Goal: Find specific page/section: Find specific page/section

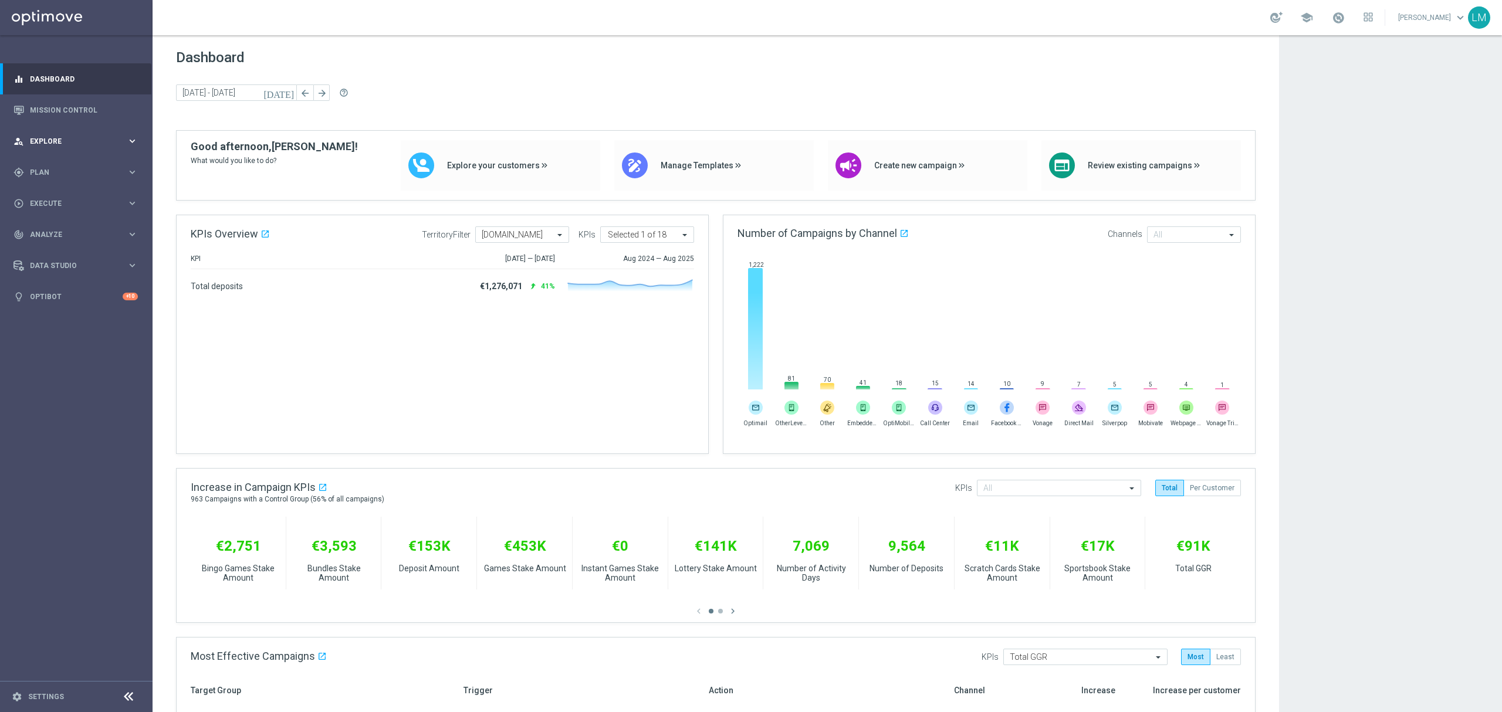
click at [116, 138] on span "Explore" at bounding box center [78, 141] width 97 height 7
click at [94, 165] on link "Customer Explorer" at bounding box center [77, 165] width 92 height 9
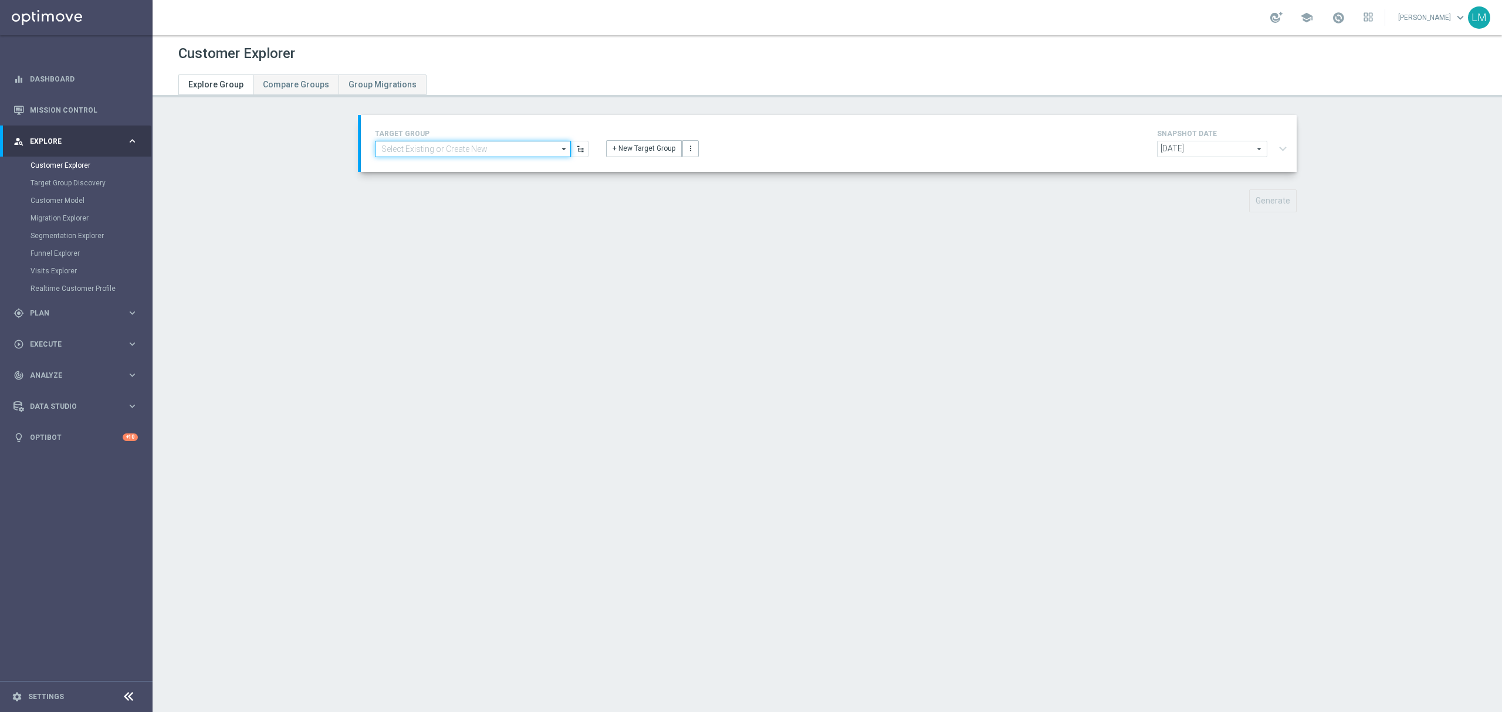
click at [398, 148] on input at bounding box center [473, 149] width 196 height 16
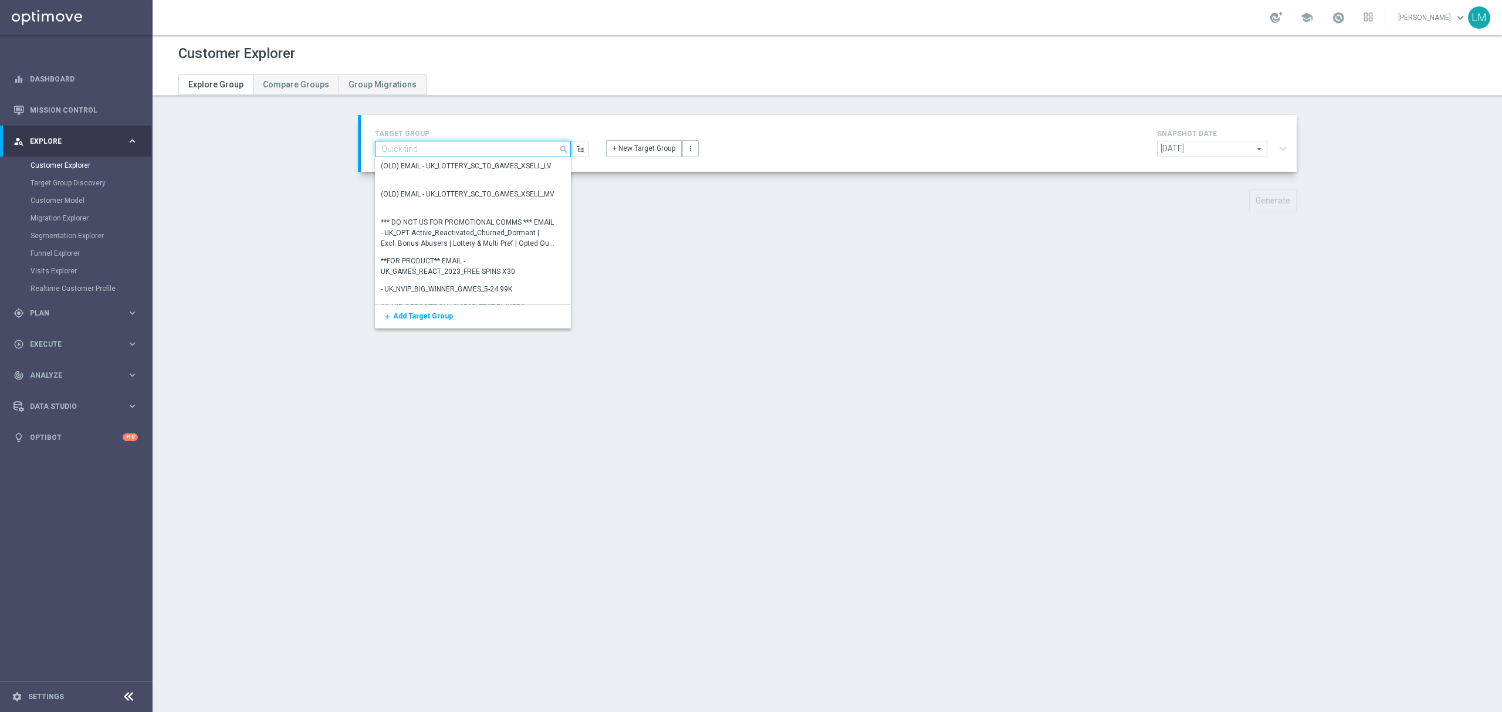
click at [464, 151] on input at bounding box center [473, 149] width 196 height 16
paste input "ZA_TACTICAL_EMAIL_GAMES_XSELL_2025"
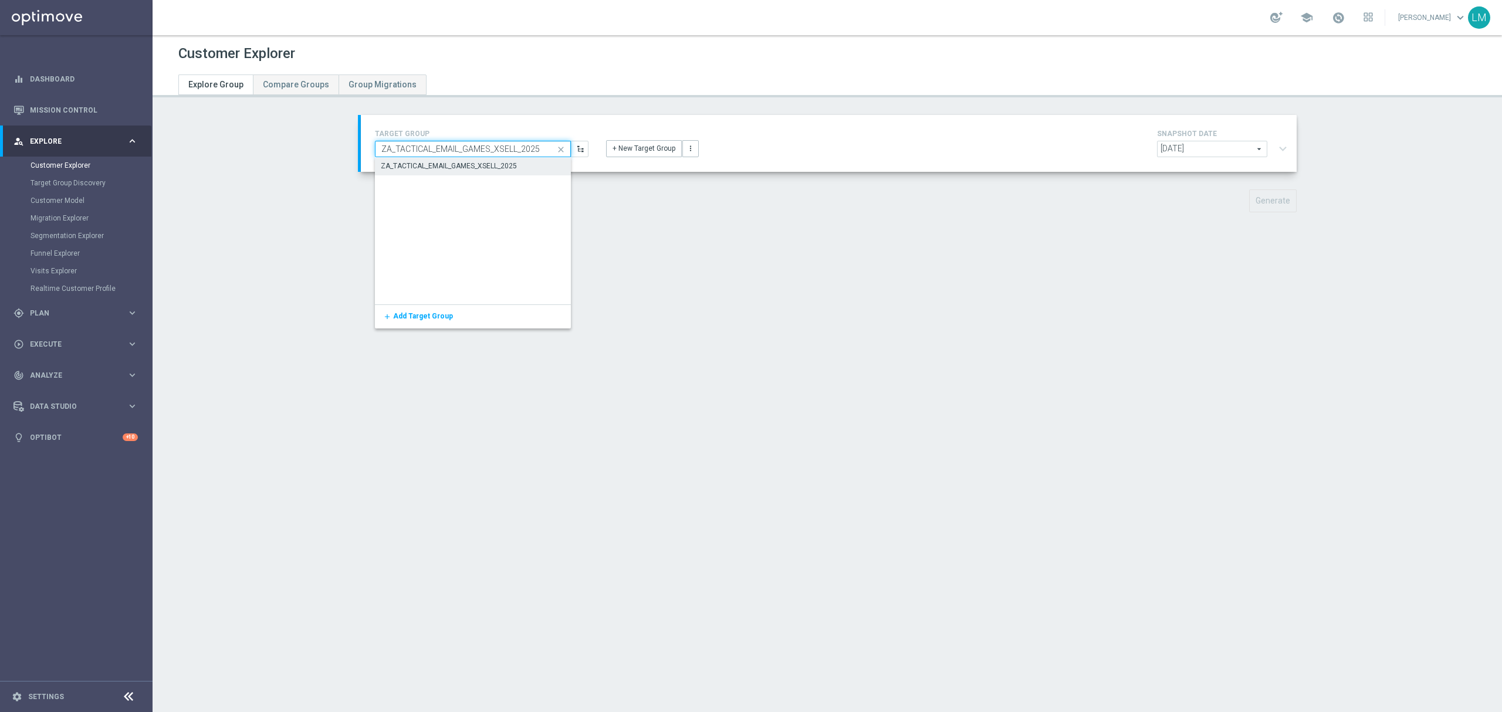
type input "ZA_TACTICAL_EMAIL_GAMES_XSELL_2025"
click at [475, 162] on div "ZA_TACTICAL_EMAIL_GAMES_XSELL_2025" at bounding box center [449, 166] width 136 height 11
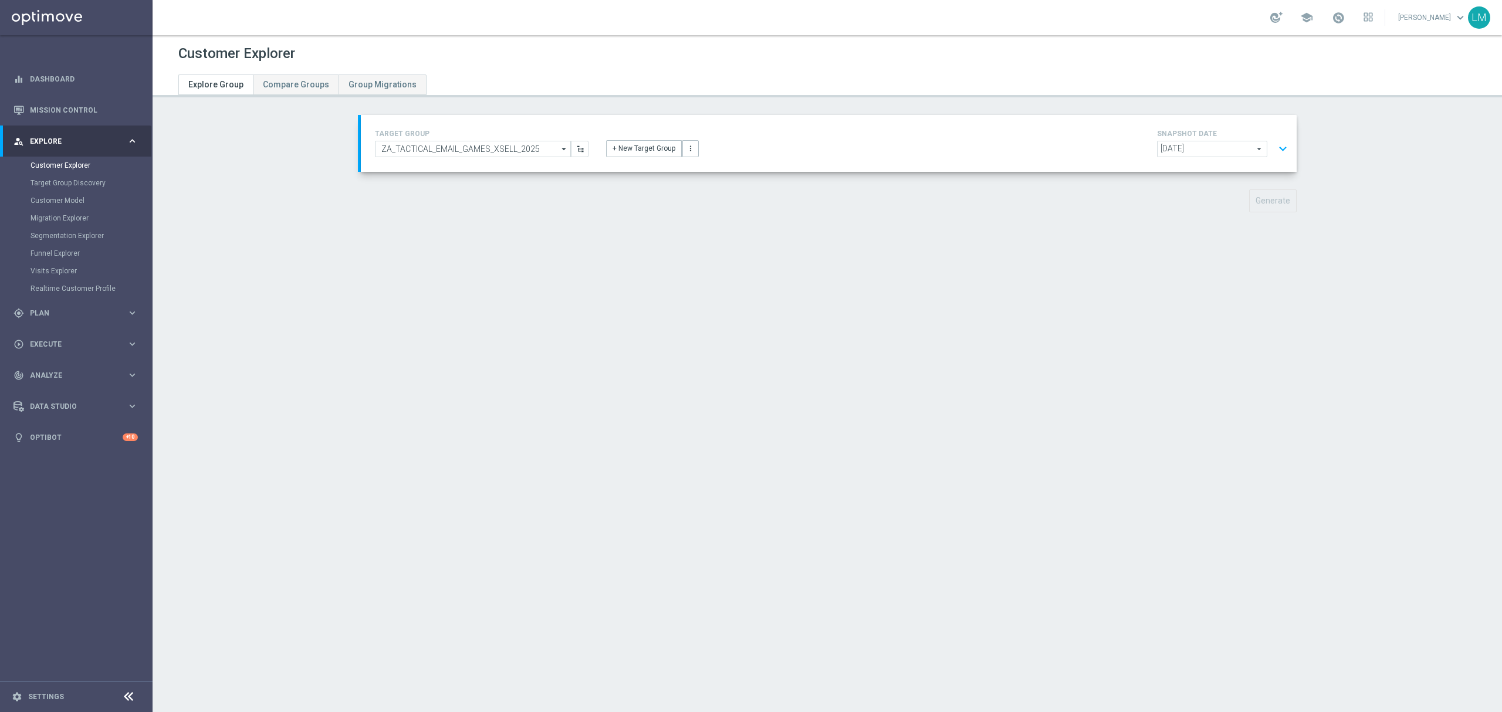
click at [1278, 148] on button "expand_more" at bounding box center [1283, 149] width 17 height 22
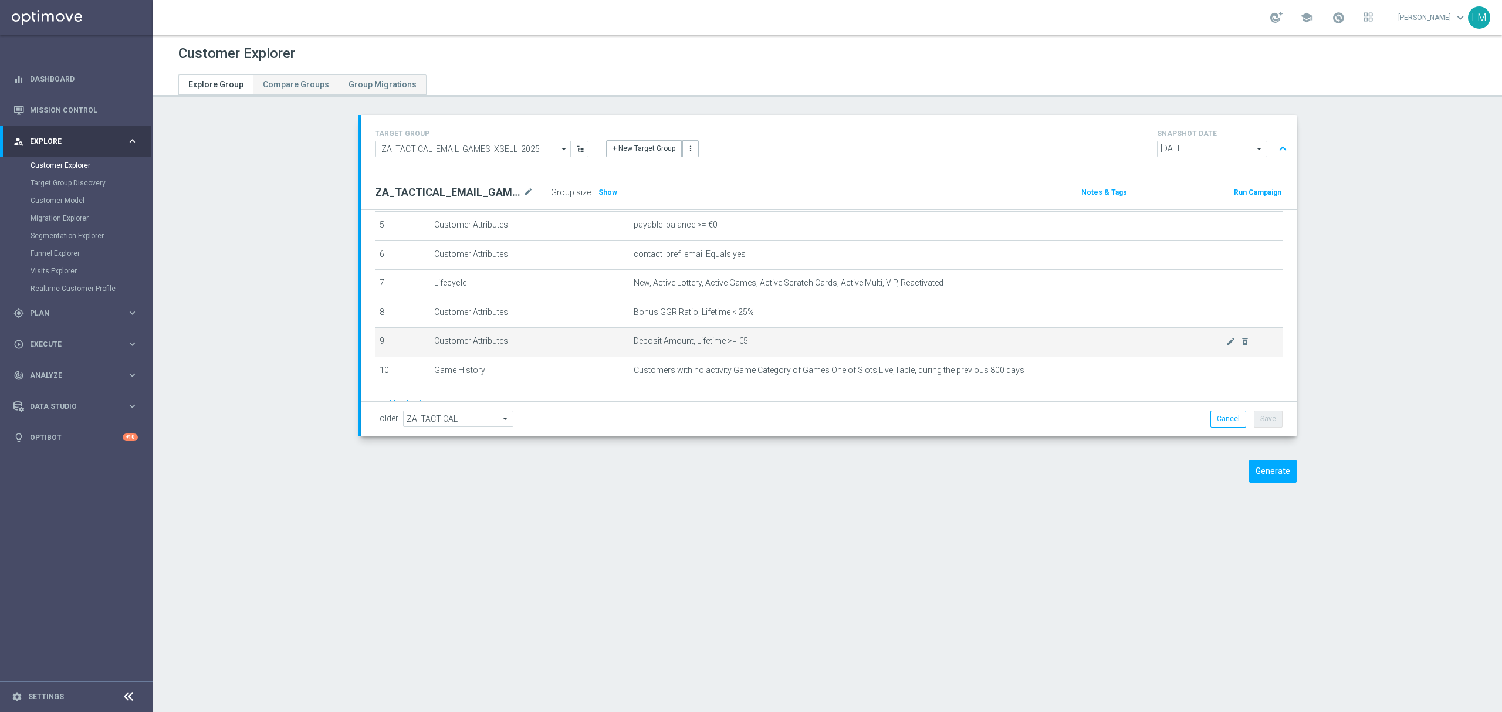
scroll to position [214, 0]
